Goal: Obtain resource: Download file/media

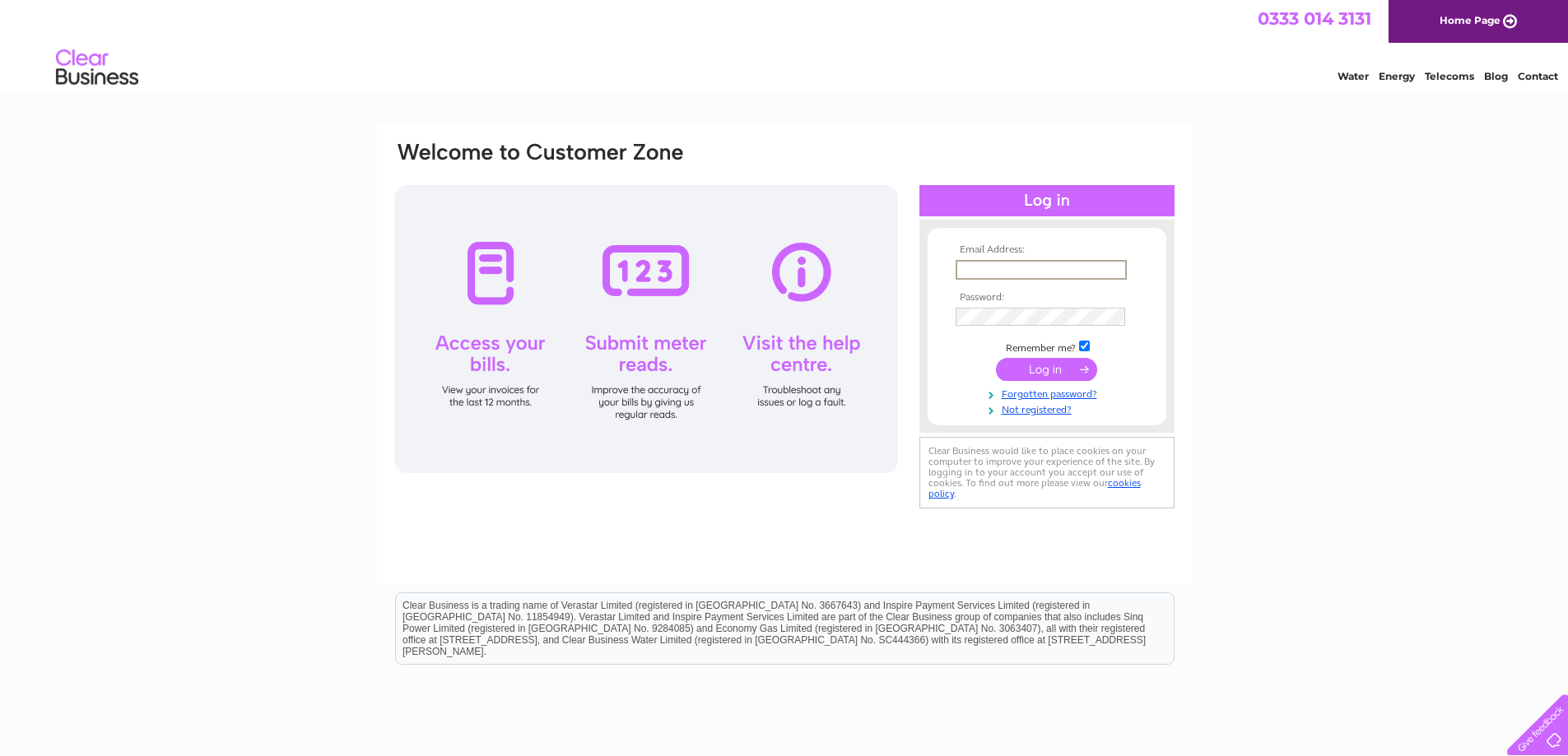
type input "[EMAIL_ADDRESS][DOMAIN_NAME]"
click at [996, 357] on input "submit" at bounding box center [1046, 368] width 101 height 23
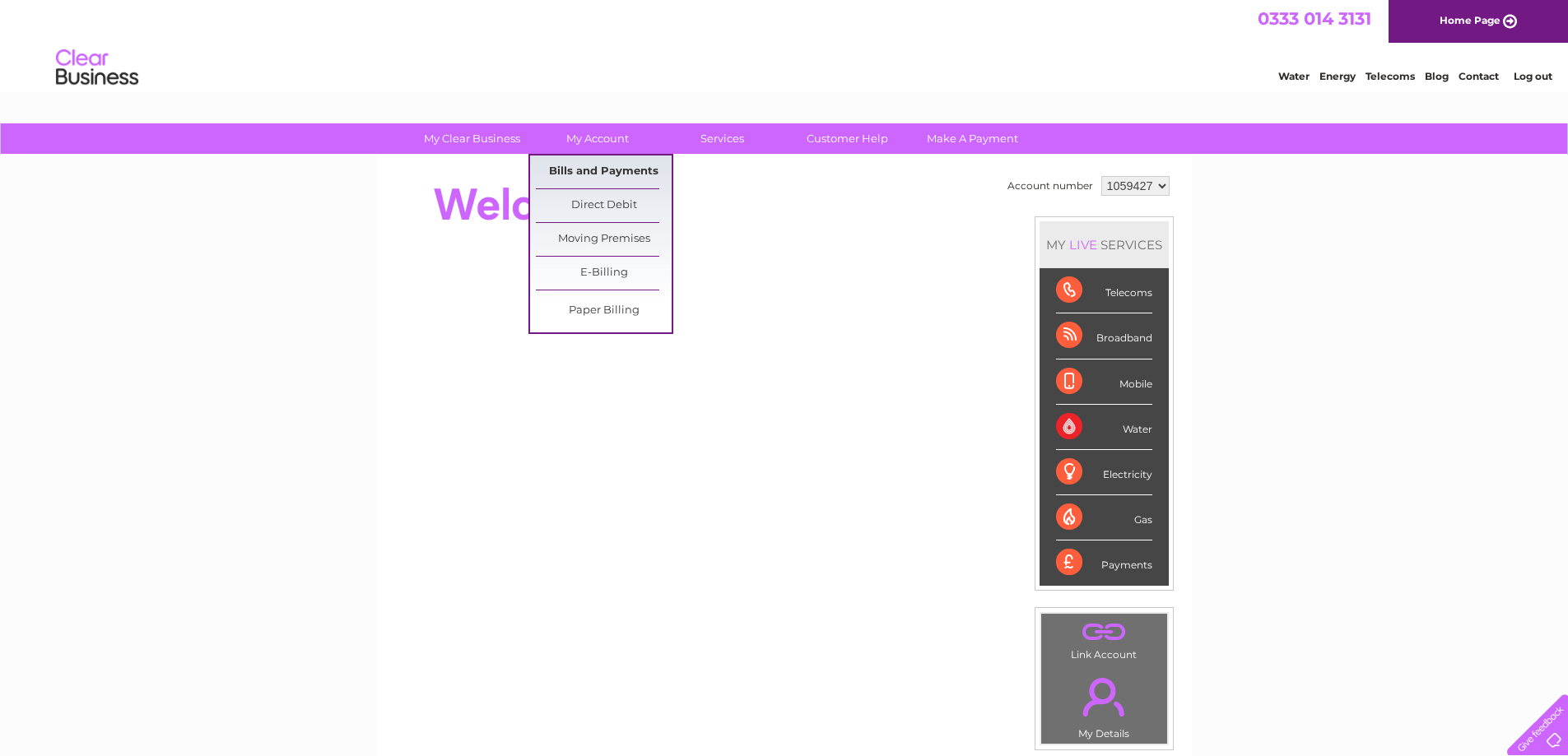
click at [622, 173] on link "Bills and Payments" at bounding box center [604, 171] width 136 height 32
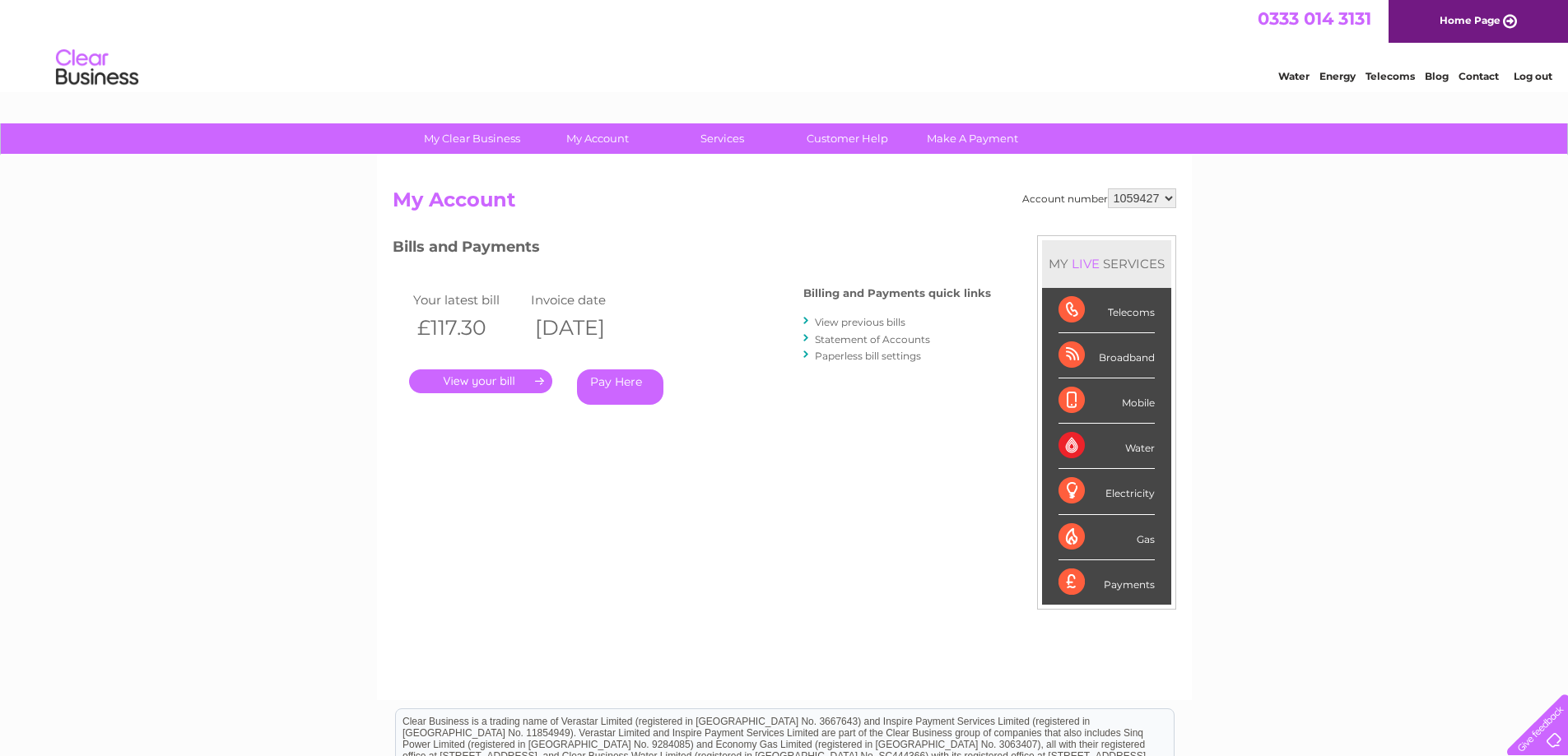
click at [518, 383] on link "." at bounding box center [480, 381] width 143 height 24
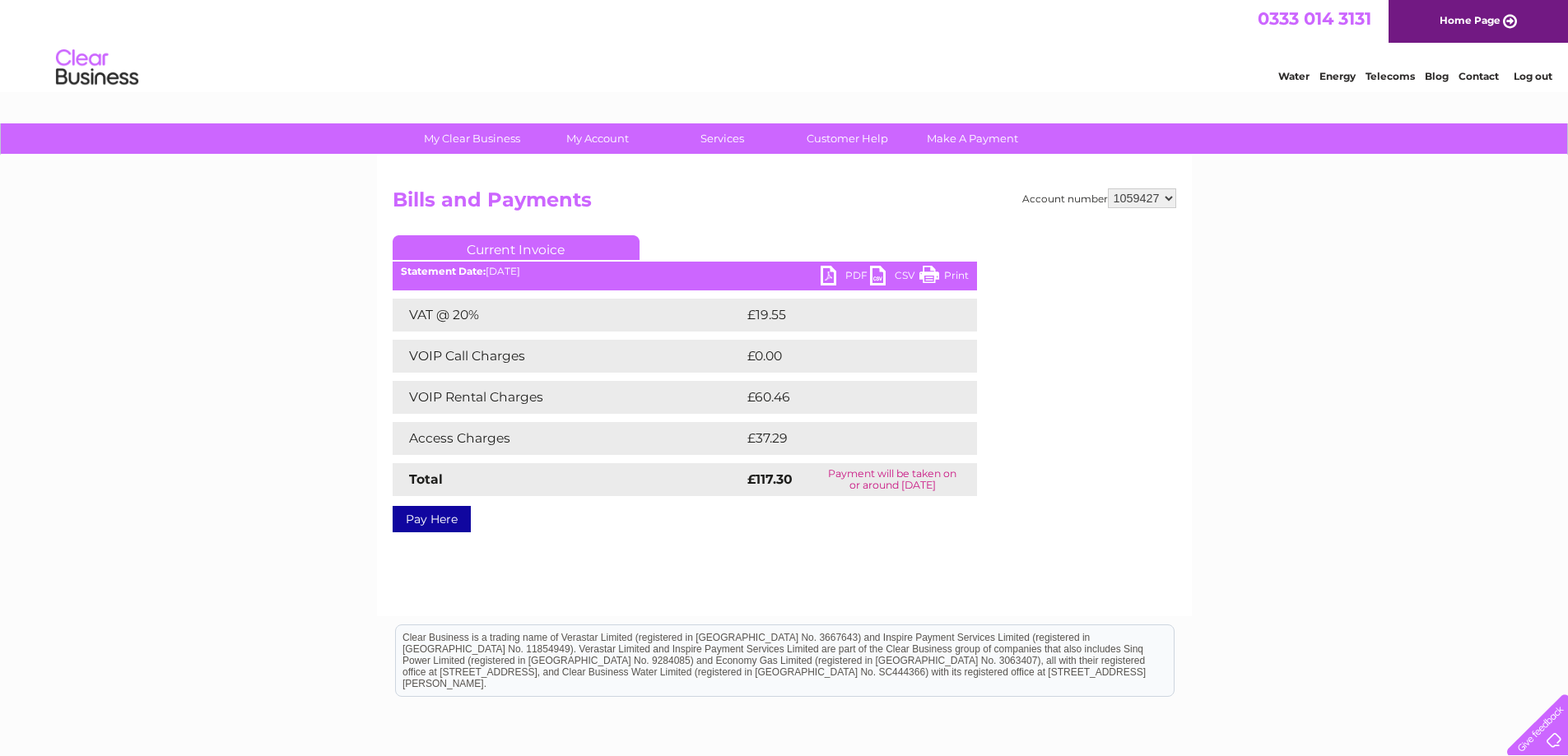
click at [829, 276] on link "PDF" at bounding box center [845, 278] width 49 height 24
click at [413, 60] on div "Water Energy Telecoms Blog Contact Log out" at bounding box center [784, 69] width 1568 height 53
click at [1545, 76] on link "Log out" at bounding box center [1532, 76] width 38 height 13
